Goal: Task Accomplishment & Management: Manage account settings

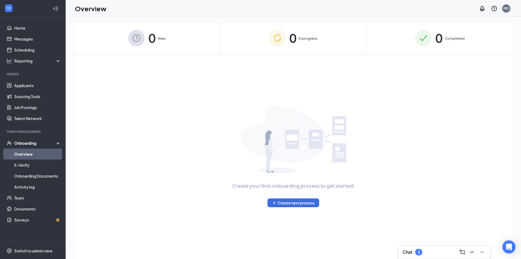
click at [434, 250] on div "Chat 3" at bounding box center [445, 251] width 84 height 9
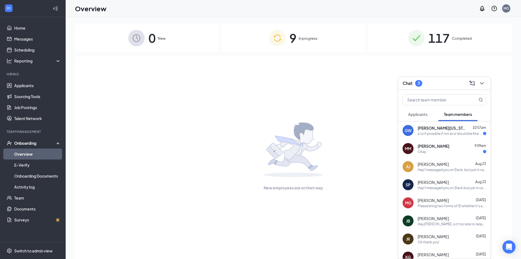
click at [416, 112] on button "Applicants" at bounding box center [418, 114] width 30 height 14
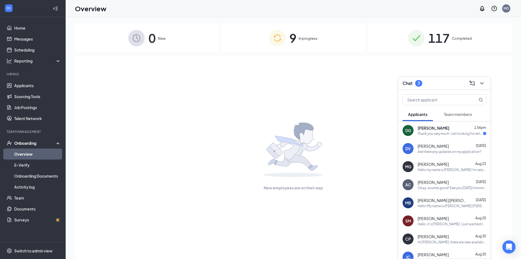
click at [424, 135] on div "Thank you very much. I am looking for employment as soon as I can. I have 4 yea…" at bounding box center [450, 133] width 65 height 5
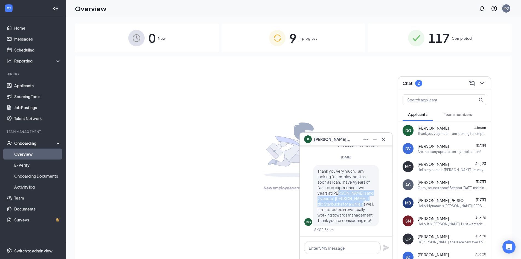
drag, startPoint x: 342, startPoint y: 193, endPoint x: 348, endPoint y: 202, distance: 10.9
click at [348, 202] on span "Thank you very much. I am looking for employment as soon as I can. I have 4 yea…" at bounding box center [346, 195] width 57 height 54
click at [349, 208] on span "Thank you very much. I am looking for employment as soon as I can. I have 4 yea…" at bounding box center [346, 195] width 57 height 54
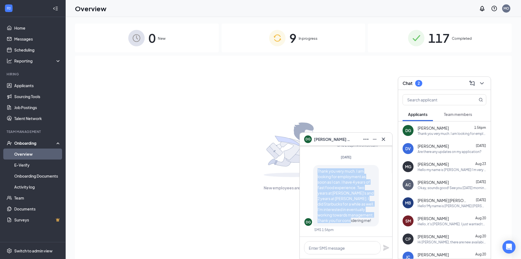
drag, startPoint x: 349, startPoint y: 220, endPoint x: 316, endPoint y: 170, distance: 60.2
click at [316, 170] on div "Thank you very much. I am looking for employment as soon as I can. I have 4 yea…" at bounding box center [346, 195] width 66 height 61
click at [382, 140] on icon "Cross" at bounding box center [383, 138] width 3 height 3
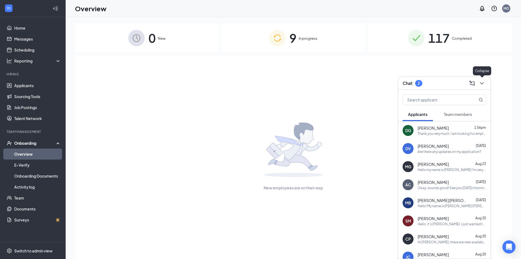
click at [479, 83] on icon "ChevronDown" at bounding box center [482, 83] width 7 height 7
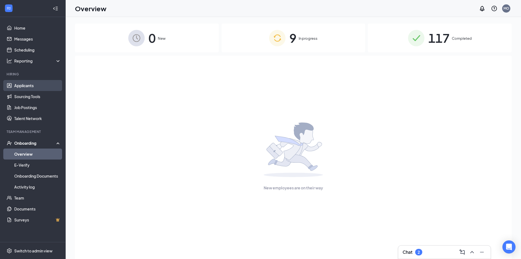
click at [37, 86] on link "Applicants" at bounding box center [37, 85] width 47 height 11
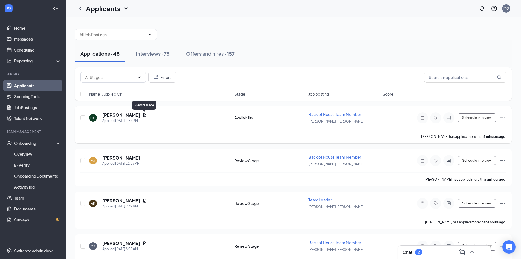
click at [145, 114] on icon "Document" at bounding box center [144, 115] width 3 height 4
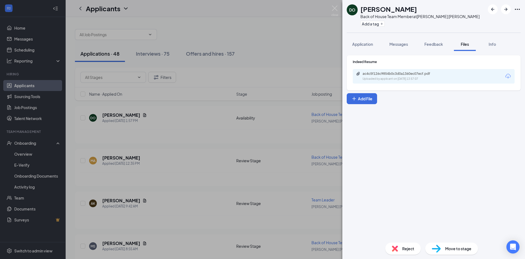
click at [419, 74] on div "ac4c5f126c9854b0c3d0a1360ec07ecf.pdf" at bounding box center [401, 73] width 77 height 4
click at [151, 141] on div "DO [PERSON_NAME] Back of House Team Member at [GEOGRAPHIC_DATA] Add a tag Appli…" at bounding box center [262, 129] width 525 height 259
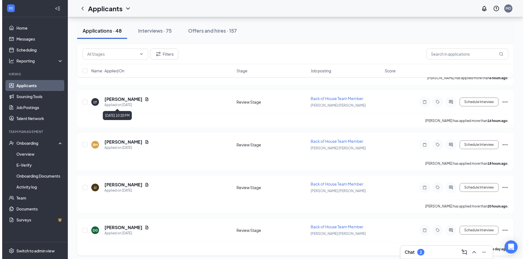
scroll to position [246, 0]
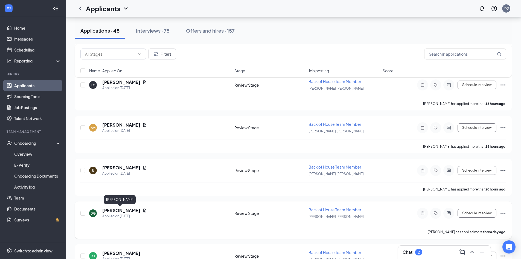
click at [117, 210] on h5 "[PERSON_NAME]" at bounding box center [121, 210] width 38 height 6
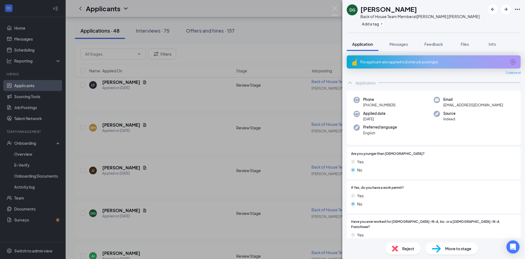
drag, startPoint x: 328, startPoint y: 10, endPoint x: 333, endPoint y: 10, distance: 5.5
click at [328, 10] on div "DG [PERSON_NAME] Back of House Team Member at [PERSON_NAME][GEOGRAPHIC_DATA][PE…" at bounding box center [262, 129] width 525 height 259
click at [333, 10] on div "Applicants MO" at bounding box center [296, 8] width 460 height 17
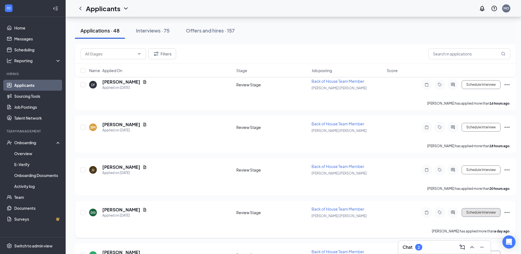
click at [475, 211] on button "Schedule Interview" at bounding box center [481, 212] width 39 height 9
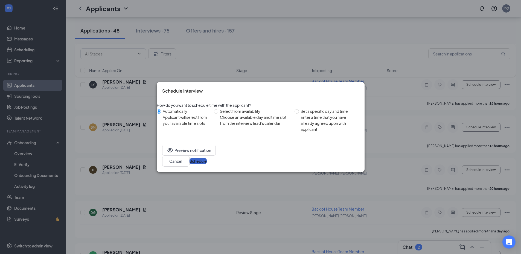
click at [207, 159] on button "Schedule" at bounding box center [198, 161] width 17 height 6
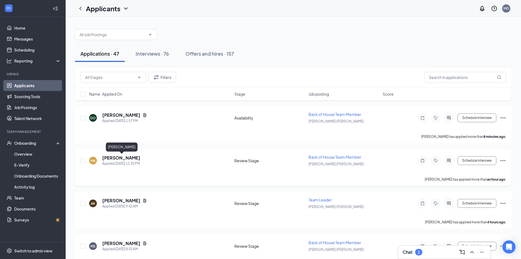
click at [138, 159] on h5 "[PERSON_NAME]" at bounding box center [121, 158] width 38 height 6
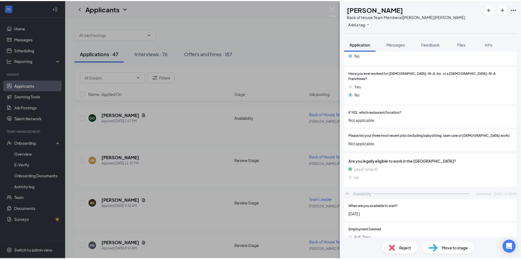
scroll to position [109, 0]
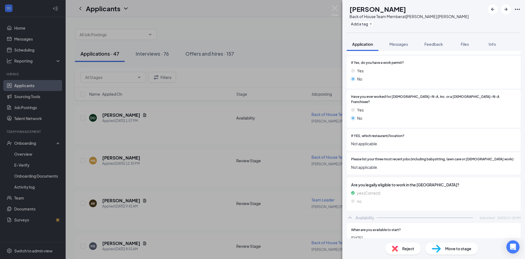
click at [295, 158] on div "MA [PERSON_NAME] Back of House Team Member at [GEOGRAPHIC_DATA] Add a tag Appli…" at bounding box center [262, 129] width 525 height 259
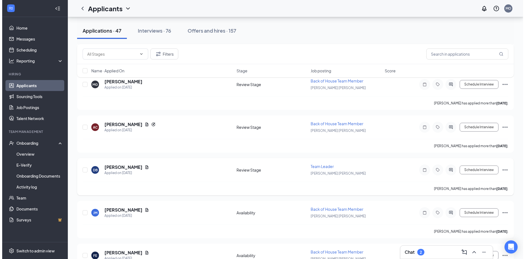
scroll to position [547, 0]
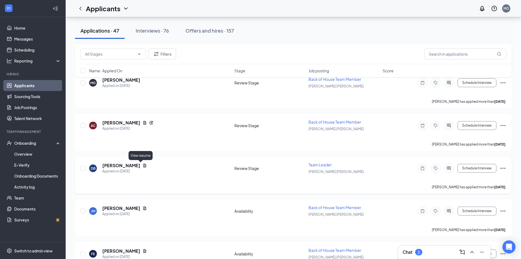
click at [143, 166] on icon "Document" at bounding box center [144, 165] width 3 height 4
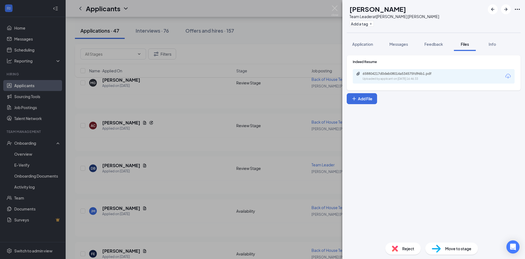
click at [416, 76] on div "658804217d0deb08014a534575fd96b1.pdf" at bounding box center [401, 73] width 77 height 4
click at [252, 158] on div "DB [PERSON_NAME] Team Leader at [PERSON_NAME][GEOGRAPHIC_DATA][PERSON_NAME] Add…" at bounding box center [262, 129] width 525 height 259
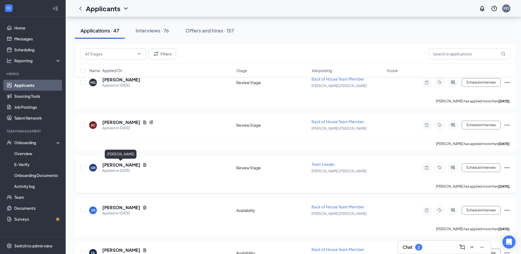
click at [125, 167] on h5 "[PERSON_NAME]" at bounding box center [121, 165] width 38 height 6
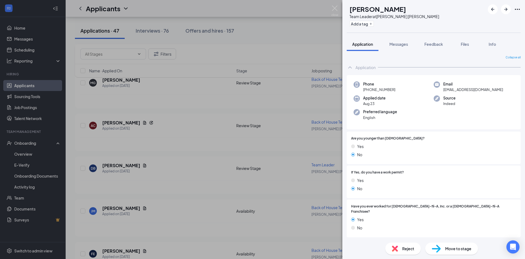
click at [285, 119] on div "DB [PERSON_NAME] Team Leader at [PERSON_NAME][GEOGRAPHIC_DATA][PERSON_NAME] Add…" at bounding box center [262, 129] width 525 height 259
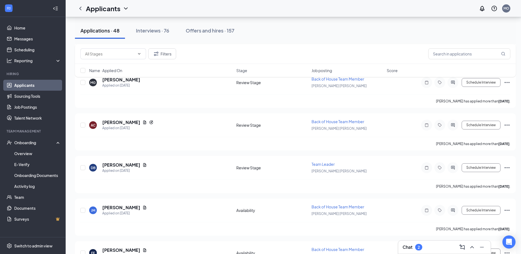
click at [400, 247] on div "Chat 2" at bounding box center [444, 247] width 92 height 13
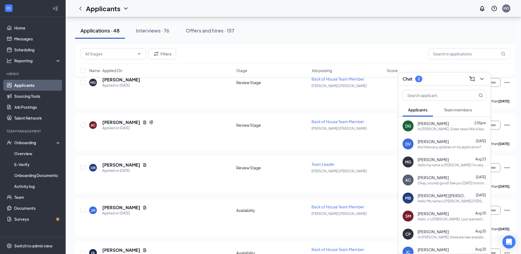
click at [433, 129] on div "Hi [PERSON_NAME], Great news! We'd like to invite you to an interview with us f…" at bounding box center [452, 129] width 69 height 5
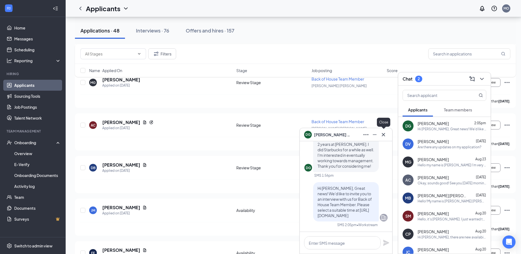
click at [383, 132] on icon "Cross" at bounding box center [383, 135] width 7 height 7
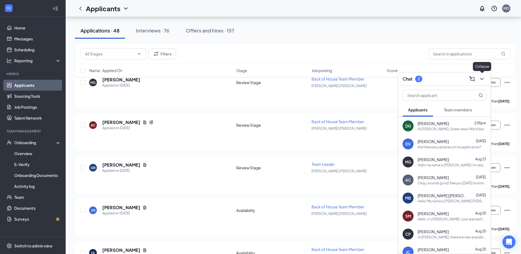
click at [483, 79] on icon "ChevronDown" at bounding box center [482, 79] width 7 height 7
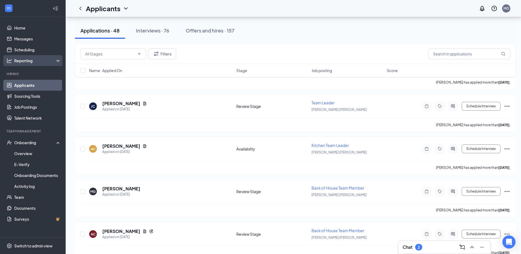
scroll to position [438, 0]
click at [36, 52] on link "Scheduling" at bounding box center [37, 49] width 47 height 11
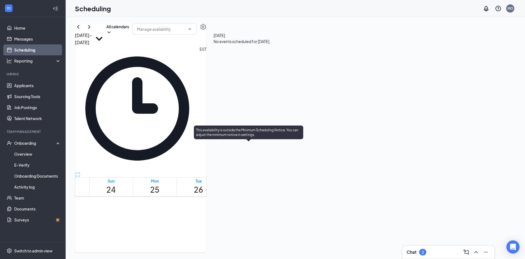
scroll to position [324, 0]
click at [230, 223] on div at bounding box center [230, 233] width 0 height 21
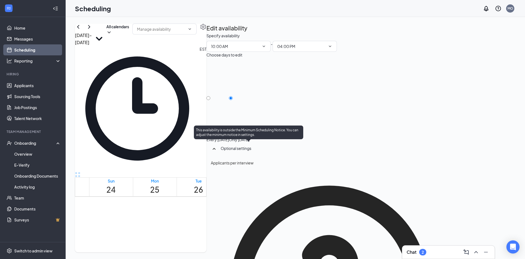
click at [246, 222] on span "10:30-10:45 AM" at bounding box center [247, 230] width 11 height 16
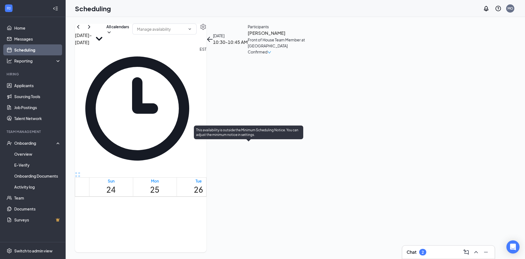
click at [242, 222] on span "10:00-10:15 AM" at bounding box center [235, 230] width 11 height 16
click at [253, 222] on span "11:15-11:30 AM" at bounding box center [258, 230] width 11 height 16
click at [248, 139] on div "This availability is outside the Minimum Scheduling Notice. You can adjust the …" at bounding box center [248, 133] width 109 height 16
click at [241, 141] on body "Home Messages Scheduling Reporting Hiring Applicants Sourcing Tools Job Posting…" at bounding box center [262, 129] width 525 height 259
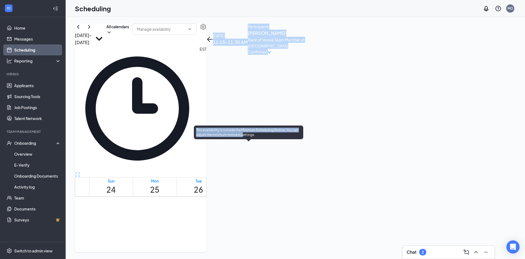
click at [230, 134] on div at bounding box center [230, 124] width 0 height 21
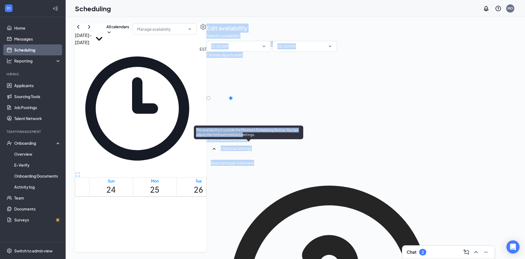
click at [222, 147] on td at bounding box center [242, 144] width 307 height 6
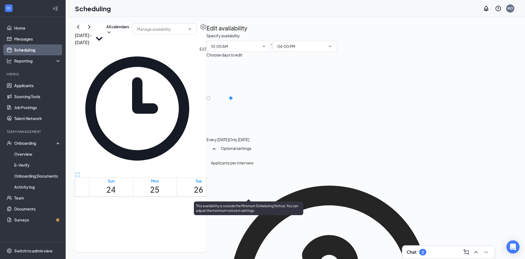
click at [264, 129] on span "2:15-2:30 PM" at bounding box center [268, 121] width 9 height 16
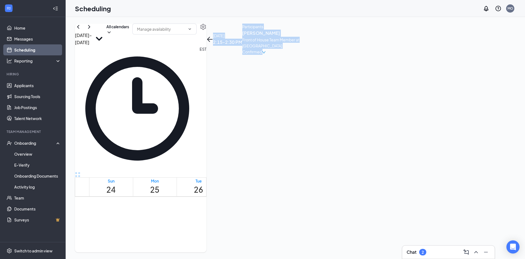
click at [304, 129] on span "3:00-3:15 PM" at bounding box center [308, 121] width 9 height 16
click at [341, 129] on span "2:15-2:30 PM" at bounding box center [345, 121] width 9 height 16
click at [332, 129] on span "2:00-2:15 PM" at bounding box center [336, 121] width 9 height 16
click at [295, 120] on span "1:45-2:00 PM" at bounding box center [299, 121] width 9 height 16
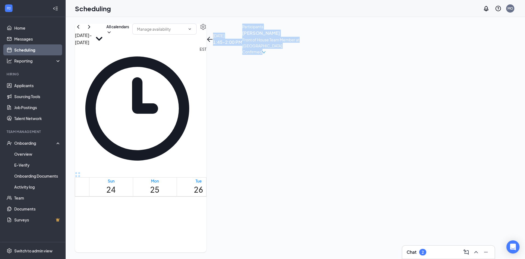
click at [286, 113] on span "1:15-1:30 PM" at bounding box center [289, 121] width 9 height 16
click at [332, 222] on span "12:00-12:15 PM" at bounding box center [325, 230] width 11 height 16
click at [283, 222] on span "10:00-10:15 AM" at bounding box center [279, 230] width 11 height 16
click at [305, 37] on h3 "[PERSON_NAME]" at bounding box center [276, 33] width 57 height 7
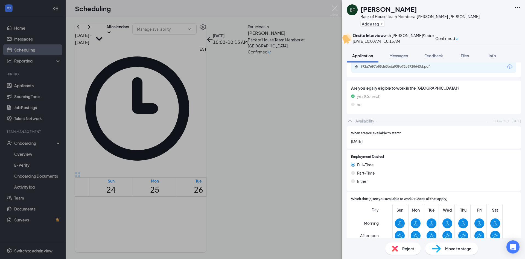
scroll to position [176, 0]
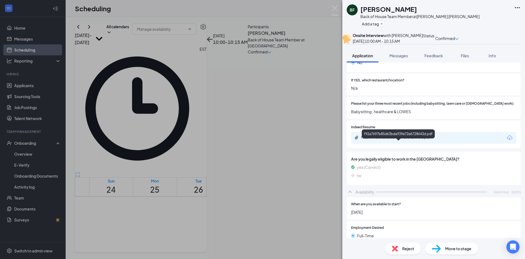
click at [391, 140] on div "f92a7697b85d63bda939e72e6728643d.pdf" at bounding box center [399, 137] width 77 height 4
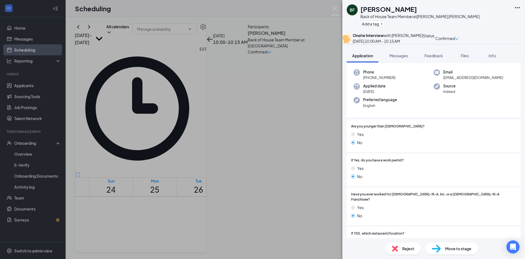
scroll to position [0, 0]
